Goal: Task Accomplishment & Management: Use online tool/utility

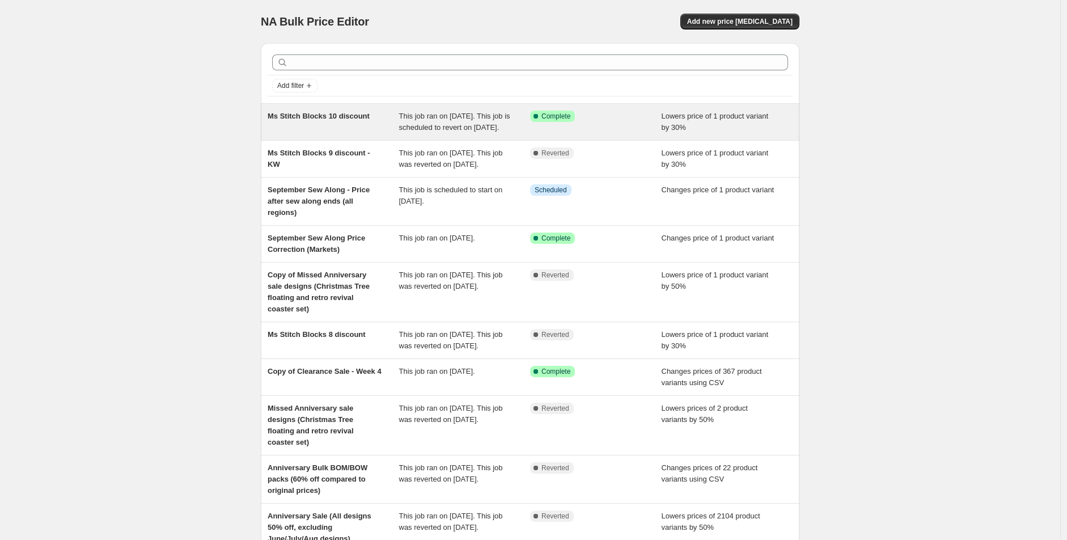
click at [482, 130] on span "This job ran on [DATE]. This job is scheduled to revert on [DATE]." at bounding box center [454, 122] width 111 height 20
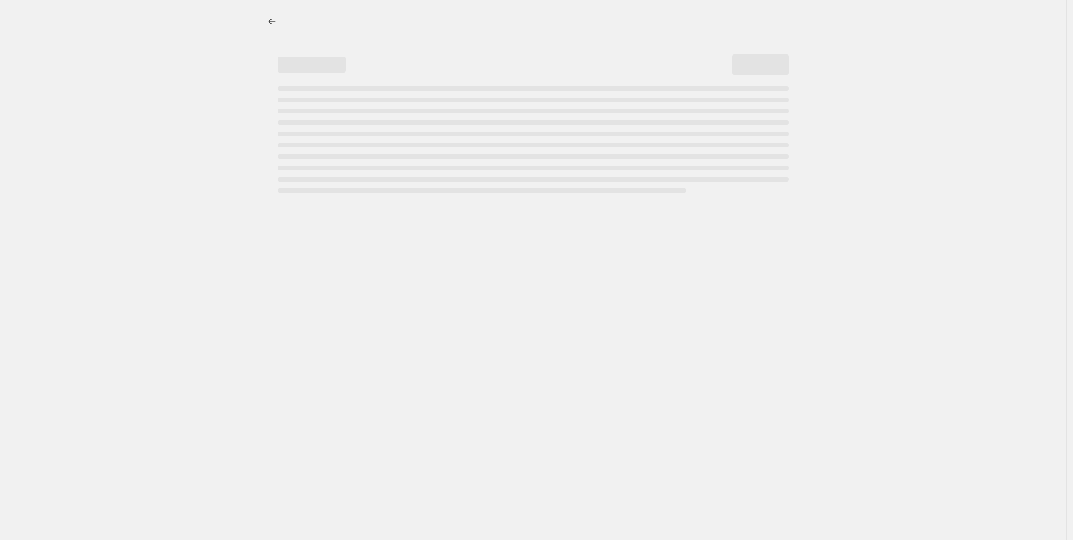
select select "percentage"
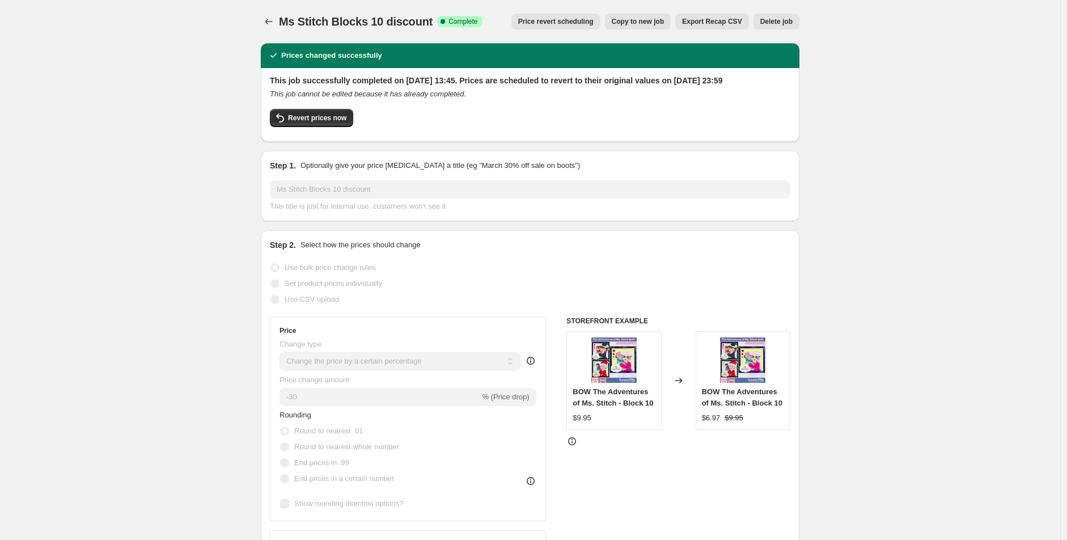
click at [637, 24] on span "Copy to new job" at bounding box center [638, 21] width 53 height 9
select select "percentage"
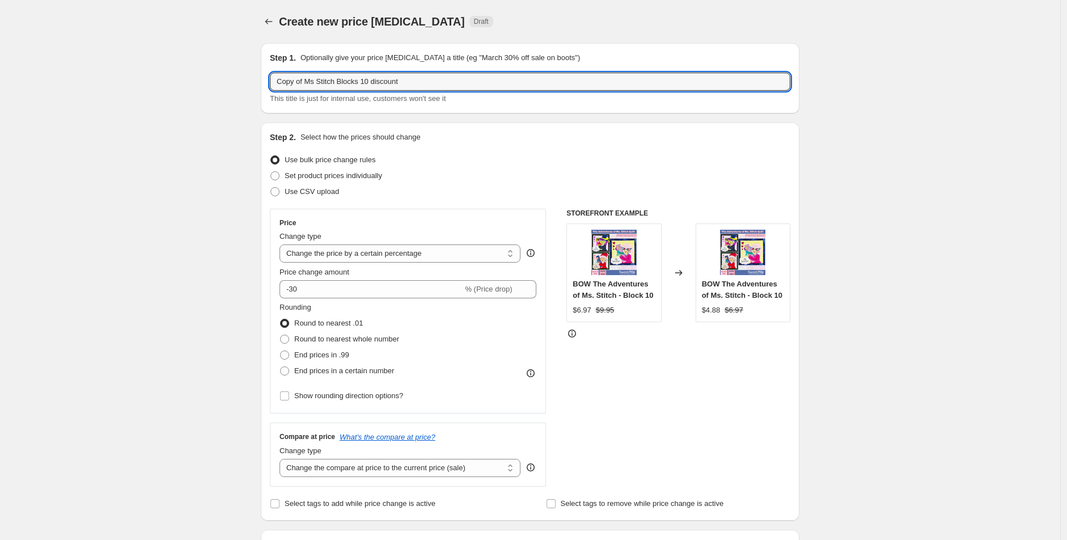
drag, startPoint x: 308, startPoint y: 88, endPoint x: 217, endPoint y: 82, distance: 92.1
click at [342, 86] on input "Ms Stitch Blocks 10 discount" at bounding box center [530, 82] width 520 height 18
type input "Ms Stitch Blocks 11 discount"
click at [536, 164] on div "Use bulk price change rules" at bounding box center [530, 160] width 520 height 16
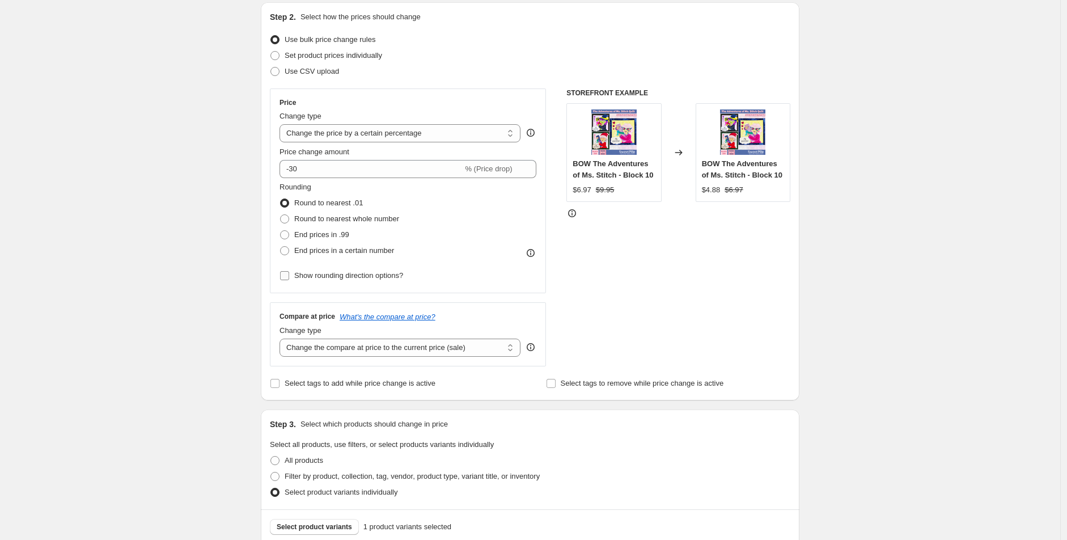
scroll to position [126, 0]
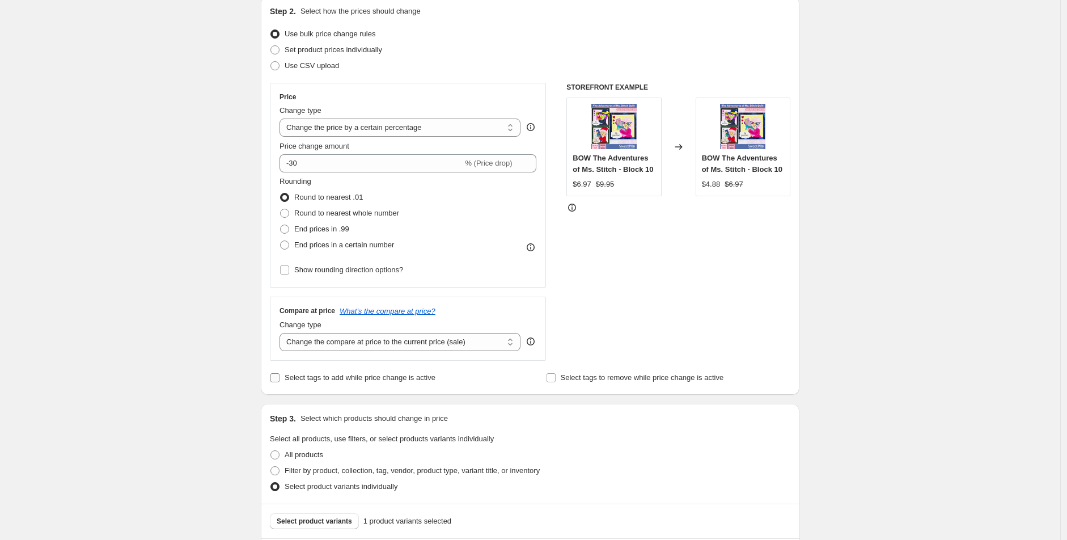
click at [337, 379] on span "Select tags to add while price change is active" at bounding box center [360, 377] width 151 height 9
click at [279, 379] on input "Select tags to add while price change is active" at bounding box center [274, 377] width 9 height 9
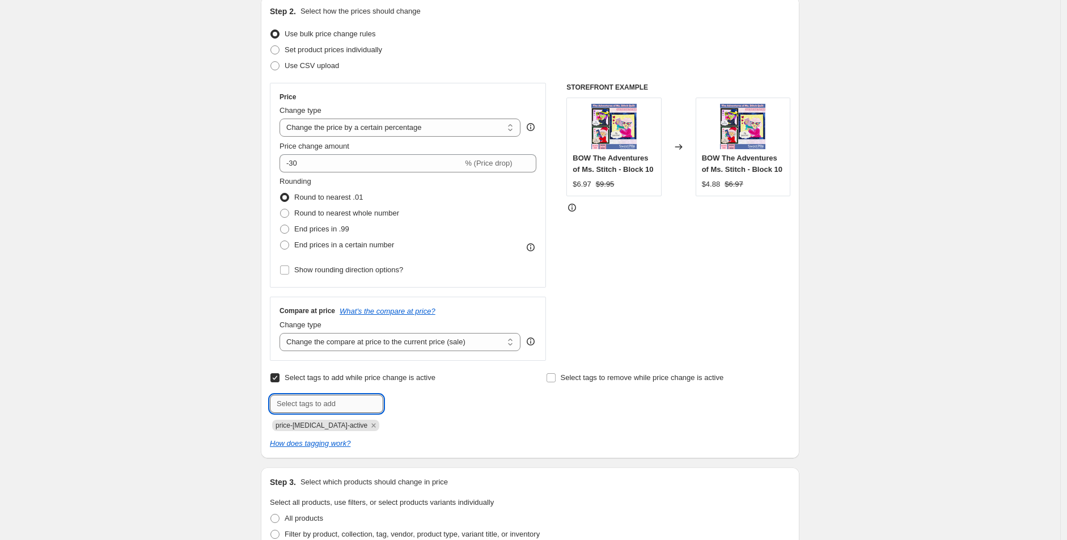
click at [361, 399] on input "text" at bounding box center [326, 404] width 113 height 18
click at [298, 371] on label "Select tags to add while price change is active" at bounding box center [353, 378] width 166 height 16
click at [279, 373] on input "Select tags to add while price change is active" at bounding box center [274, 377] width 9 height 9
checkbox input "false"
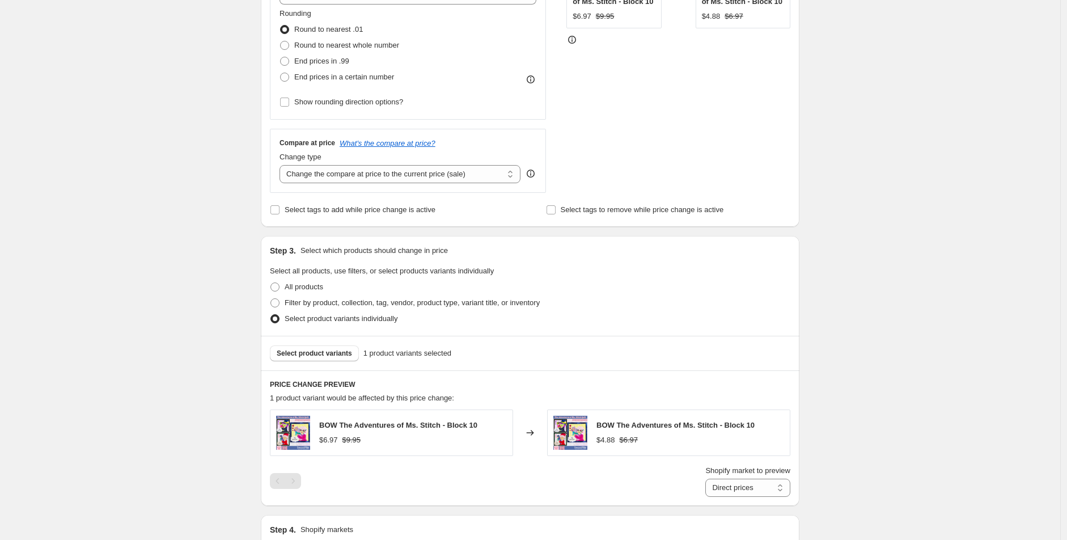
scroll to position [315, 0]
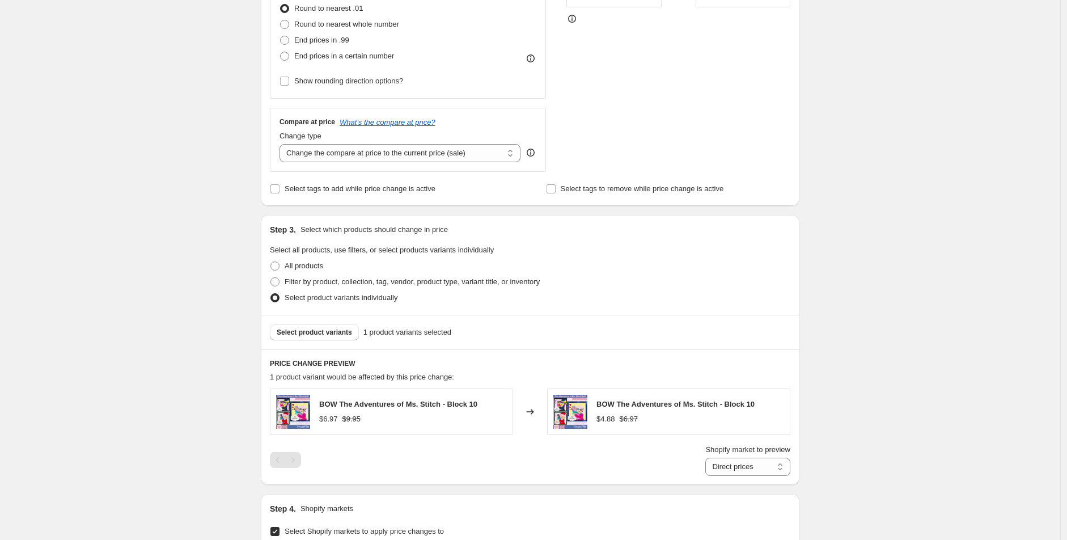
click at [315, 344] on div "Select product variants 1 product variants selected" at bounding box center [530, 332] width 539 height 35
click at [314, 332] on span "Select product variants" at bounding box center [314, 332] width 75 height 9
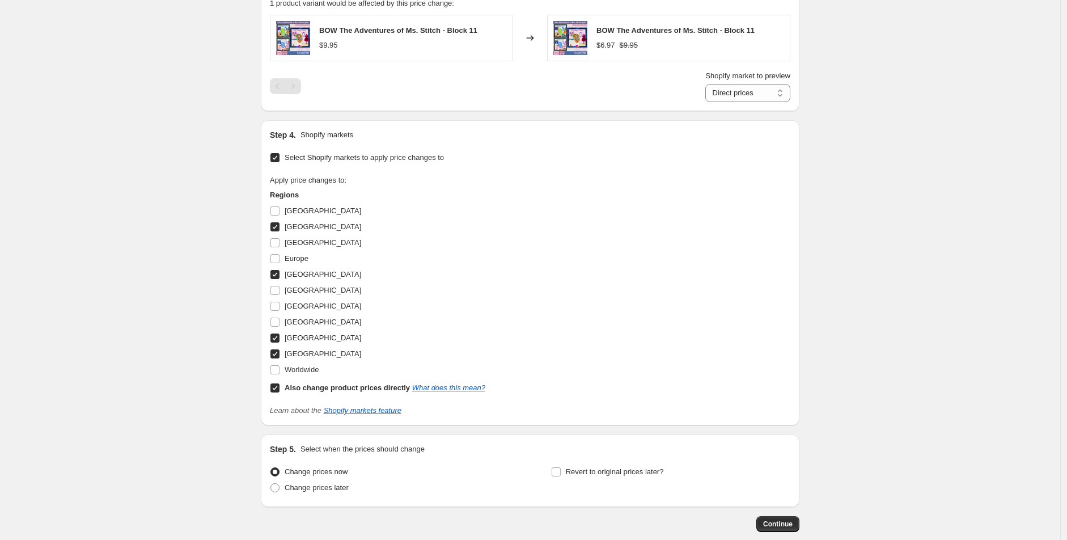
scroll to position [693, 0]
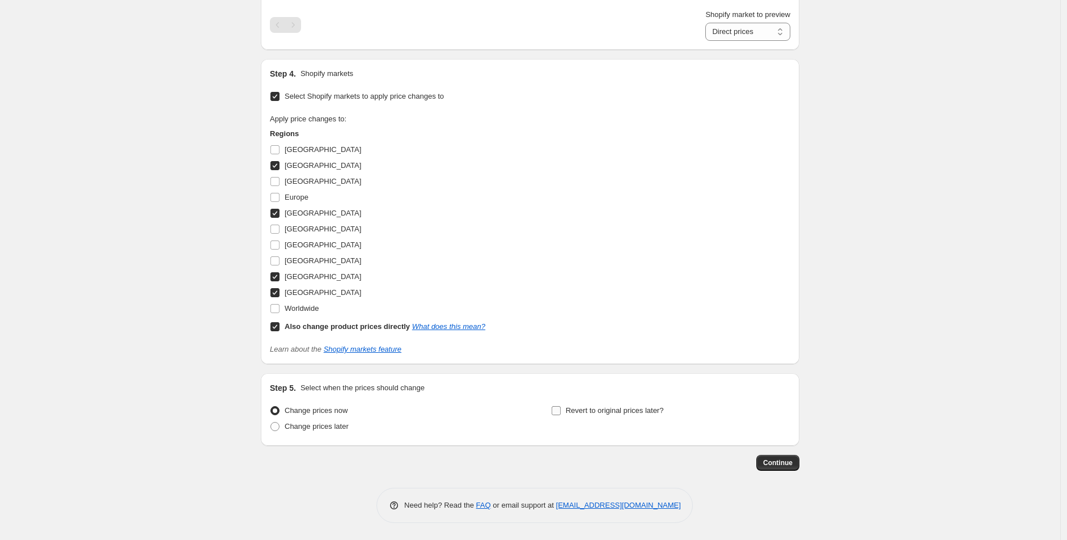
click at [575, 414] on span "Revert to original prices later?" at bounding box center [615, 410] width 98 height 9
click at [561, 414] on input "Revert to original prices later?" at bounding box center [556, 410] width 9 height 9
checkbox input "true"
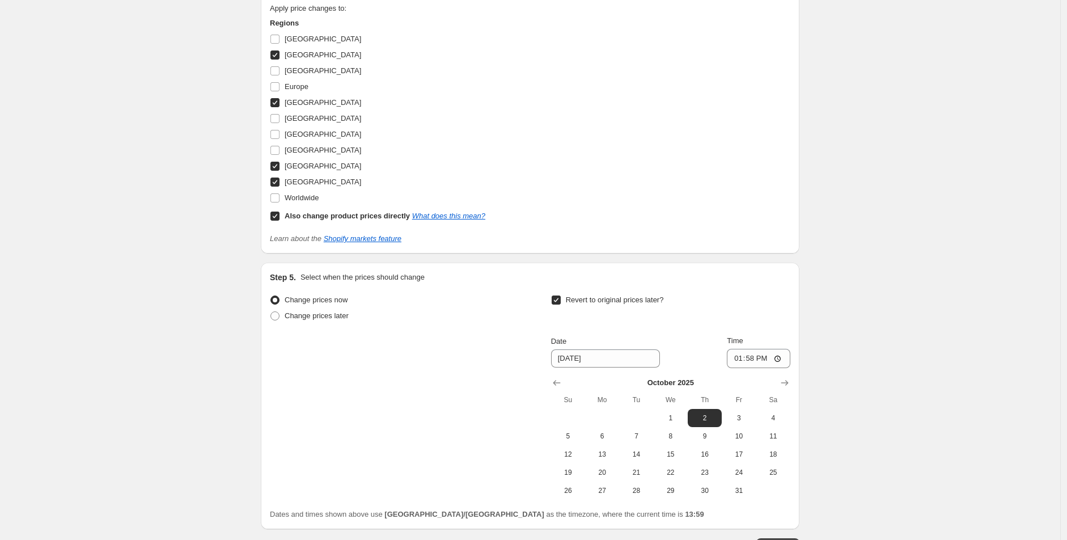
scroll to position [876, 0]
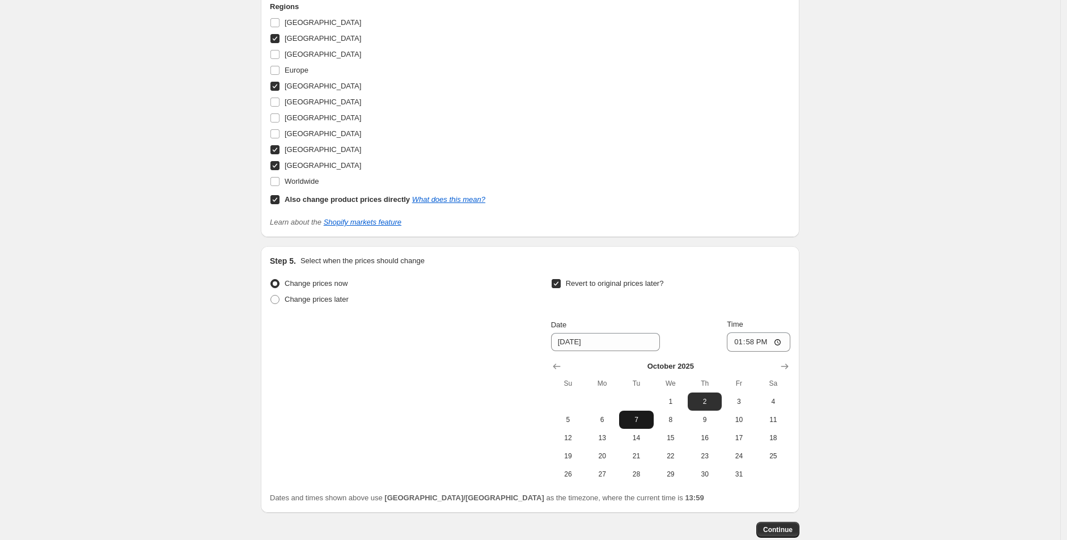
click at [630, 419] on span "7" at bounding box center [636, 419] width 25 height 9
type input "10/7/2025"
click at [739, 342] on input "13:58" at bounding box center [758, 341] width 63 height 19
type input "23:59"
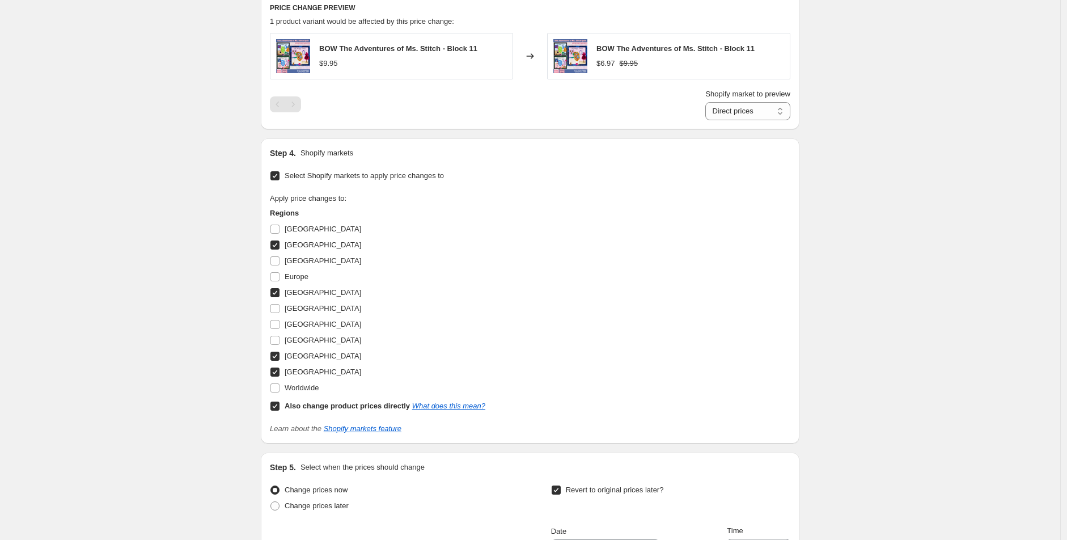
scroll to position [944, 0]
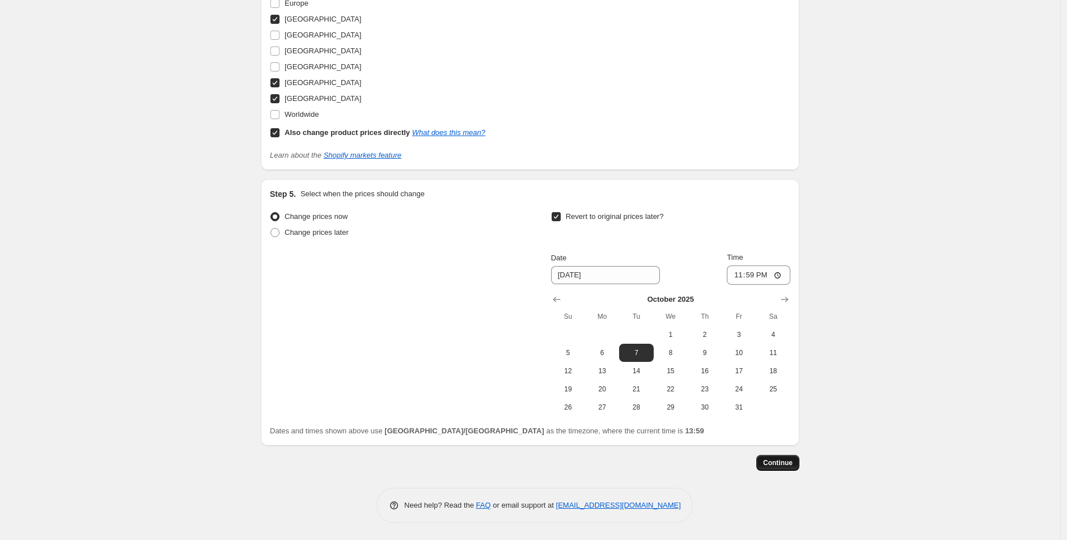
click at [781, 463] on span "Continue" at bounding box center [777, 462] width 29 height 9
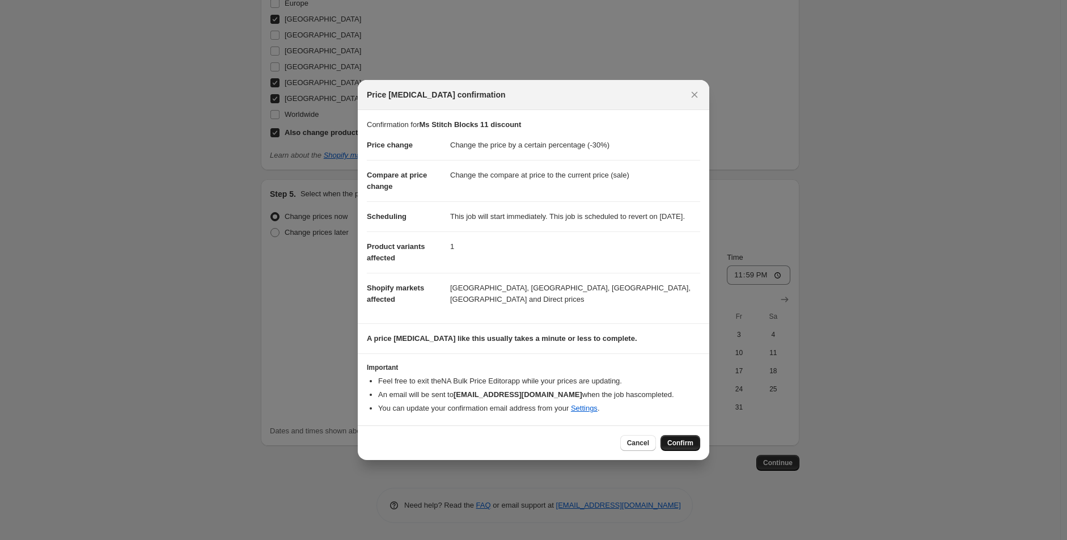
click at [683, 447] on span "Confirm" at bounding box center [680, 442] width 26 height 9
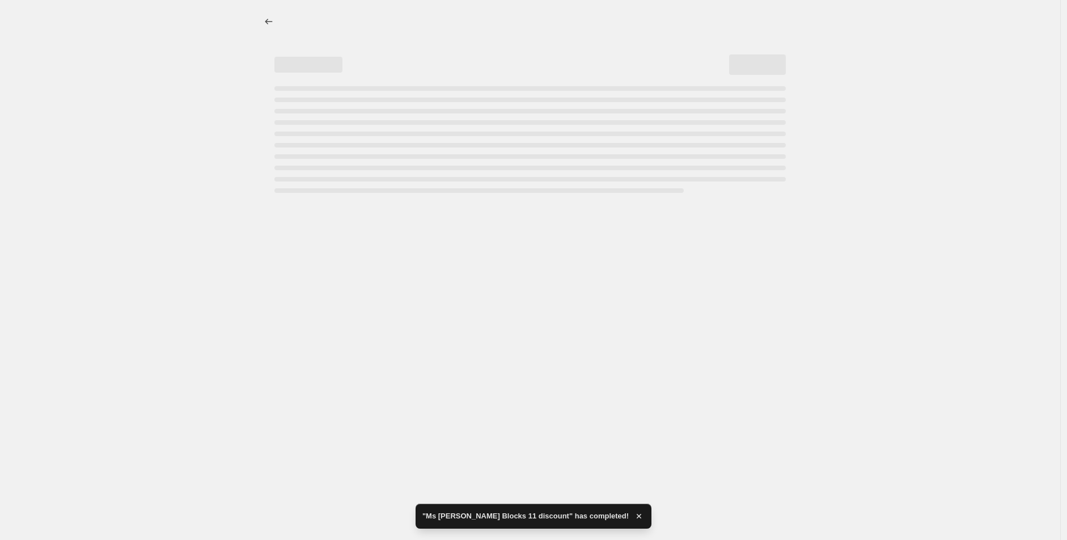
select select "percentage"
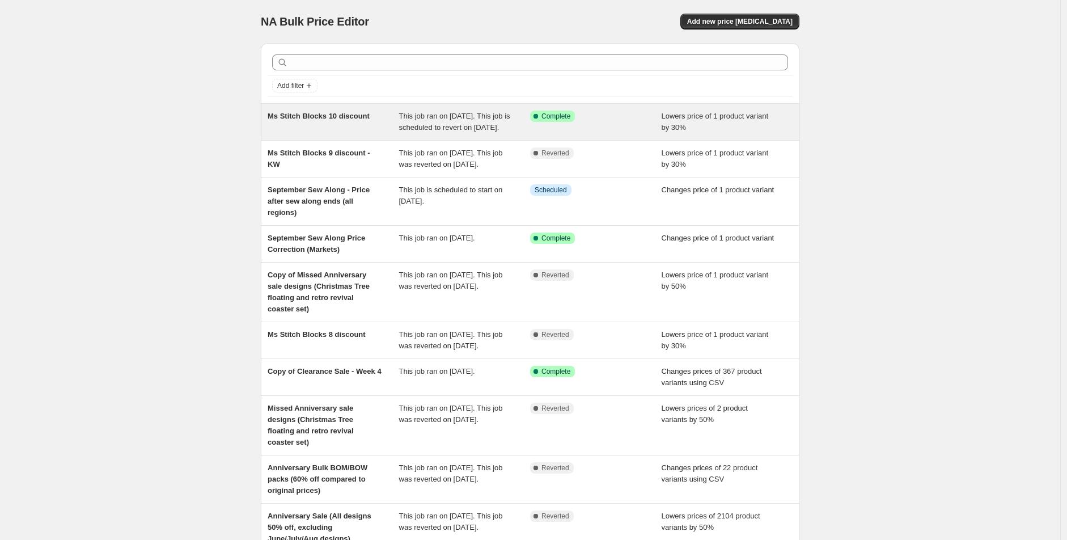
click at [348, 133] on div "Ms Stitch Blocks 10 discount" at bounding box center [334, 122] width 132 height 23
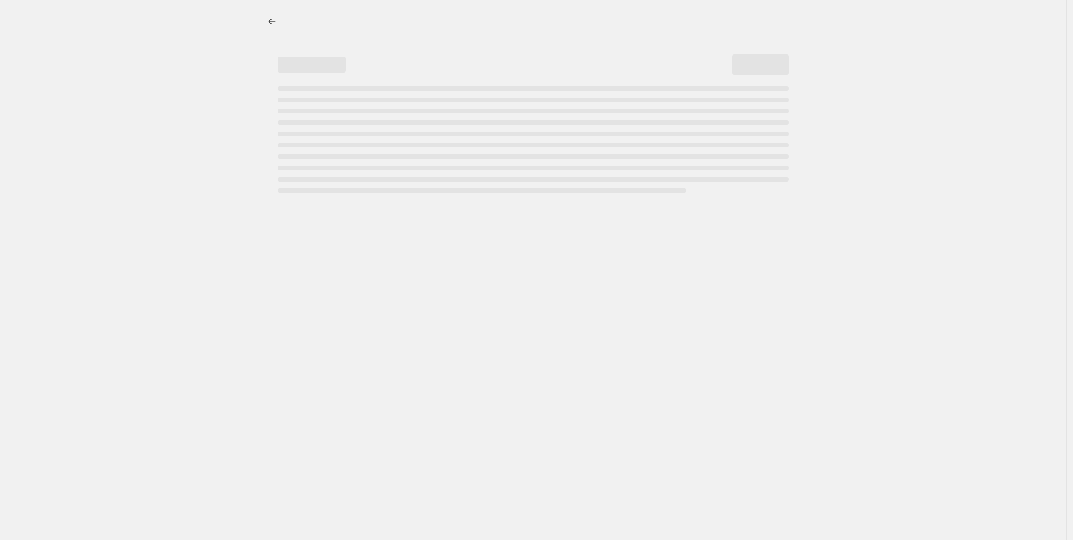
select select "percentage"
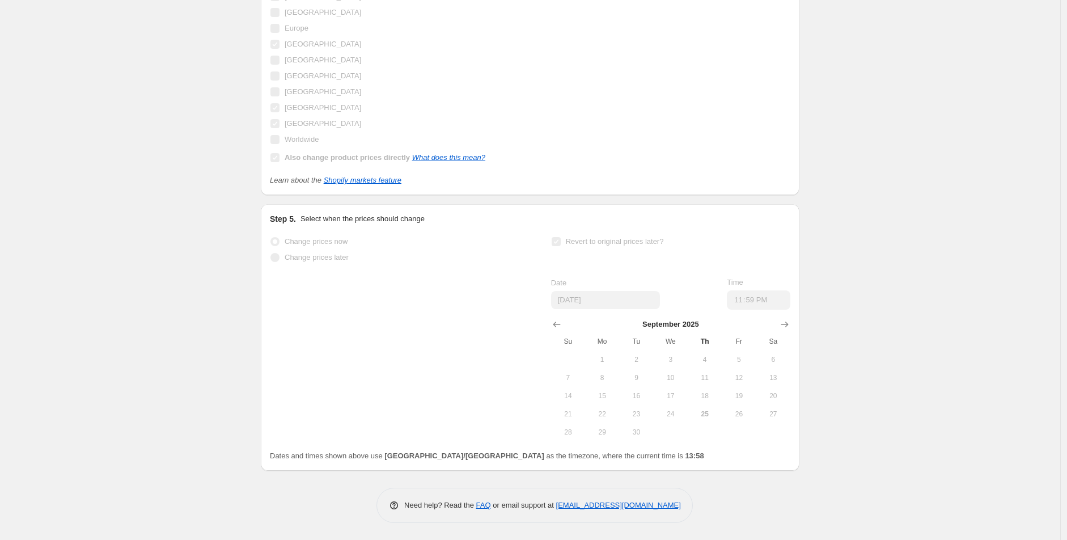
scroll to position [1039, 0]
